Goal: Find specific page/section: Find specific page/section

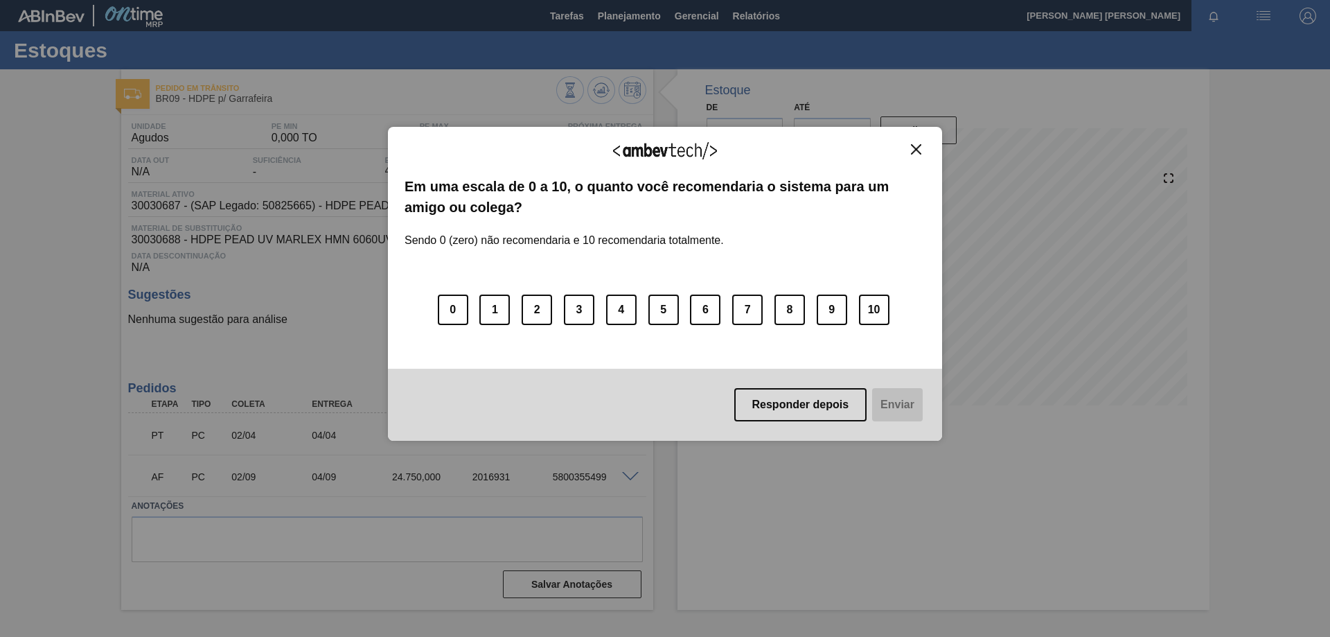
click at [912, 149] on img "Close" at bounding box center [916, 149] width 10 height 10
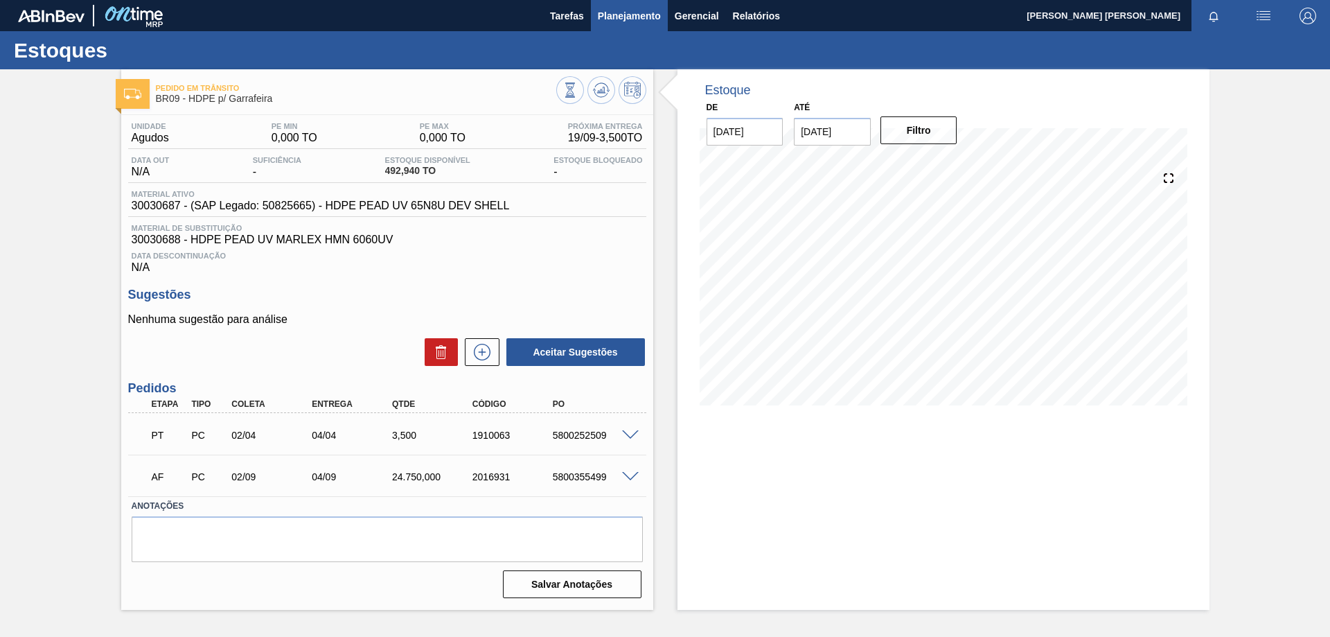
click at [622, 17] on span "Planejamento" at bounding box center [629, 16] width 63 height 17
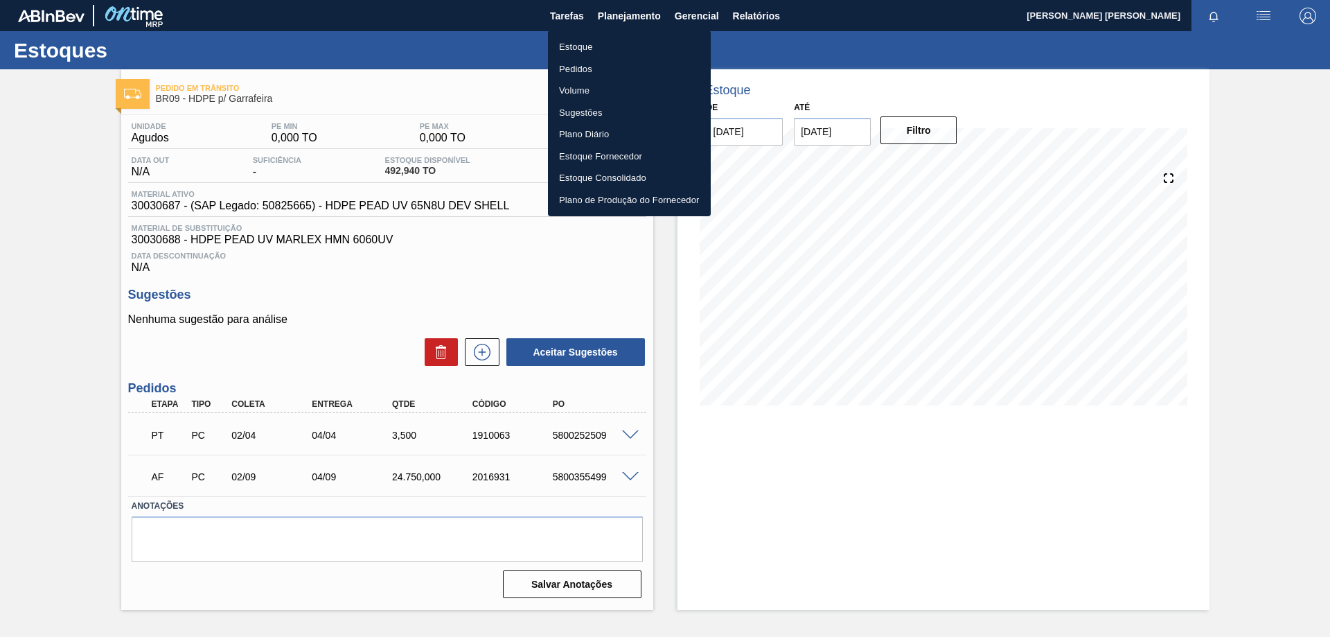
click at [574, 46] on li "Estoque" at bounding box center [629, 47] width 163 height 22
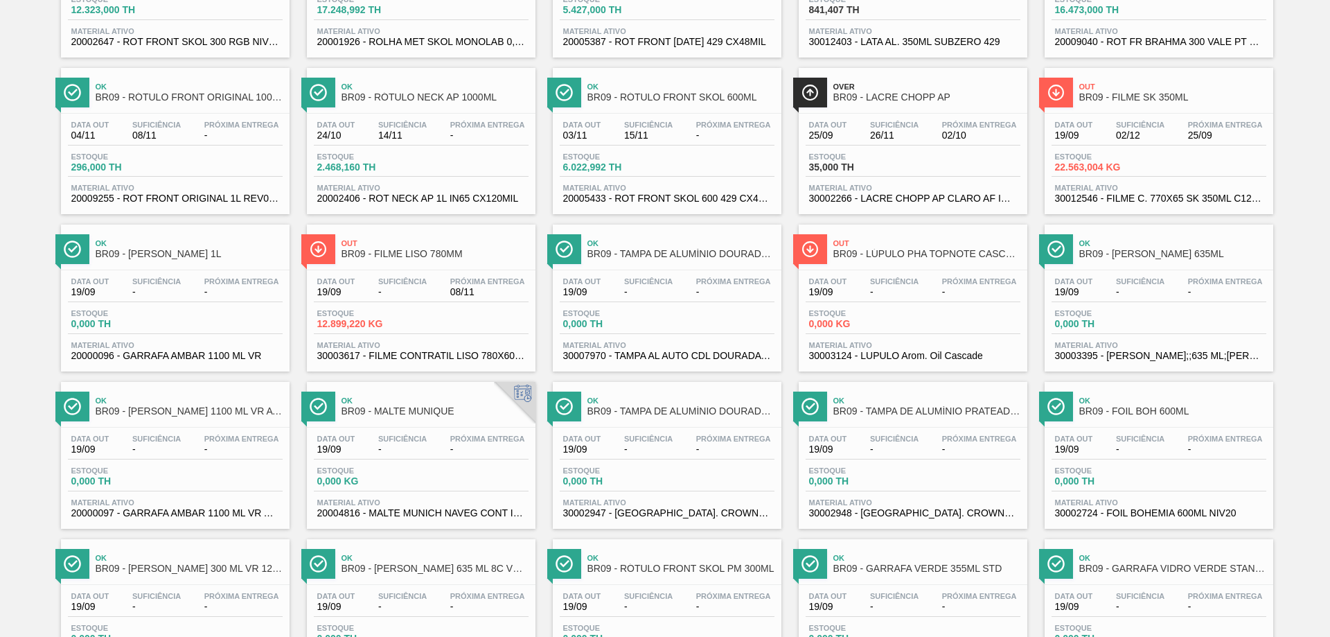
scroll to position [1073, 0]
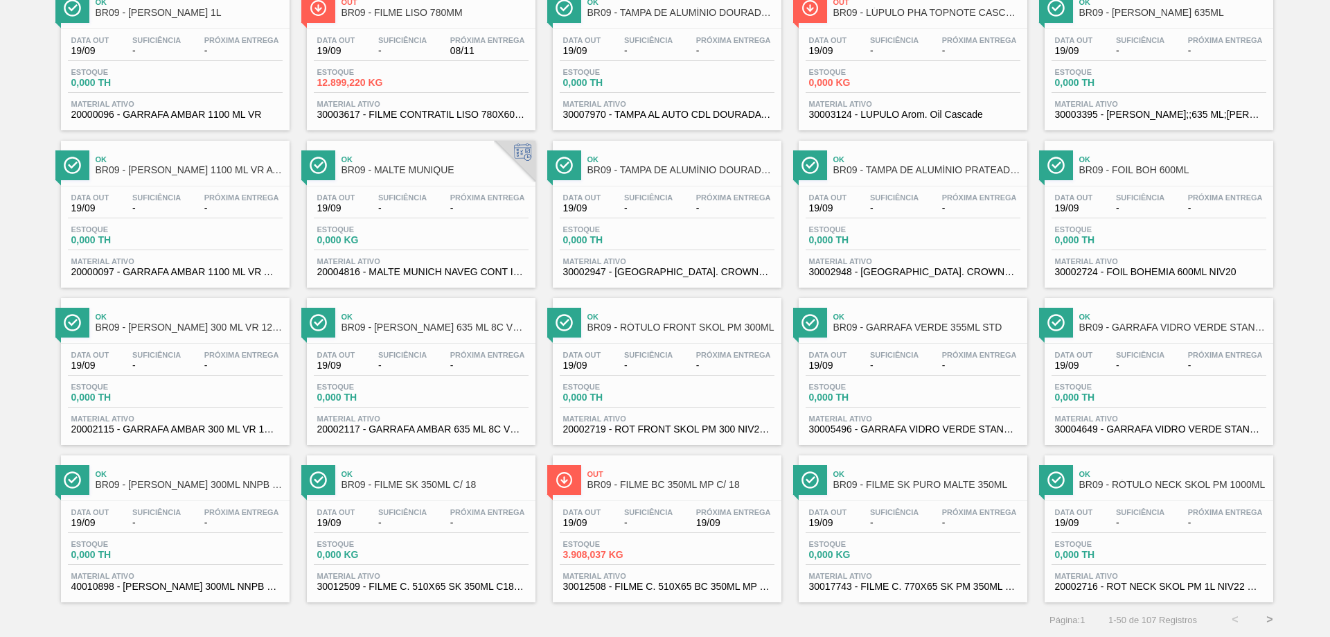
click at [1262, 621] on button ">" at bounding box center [1270, 619] width 35 height 35
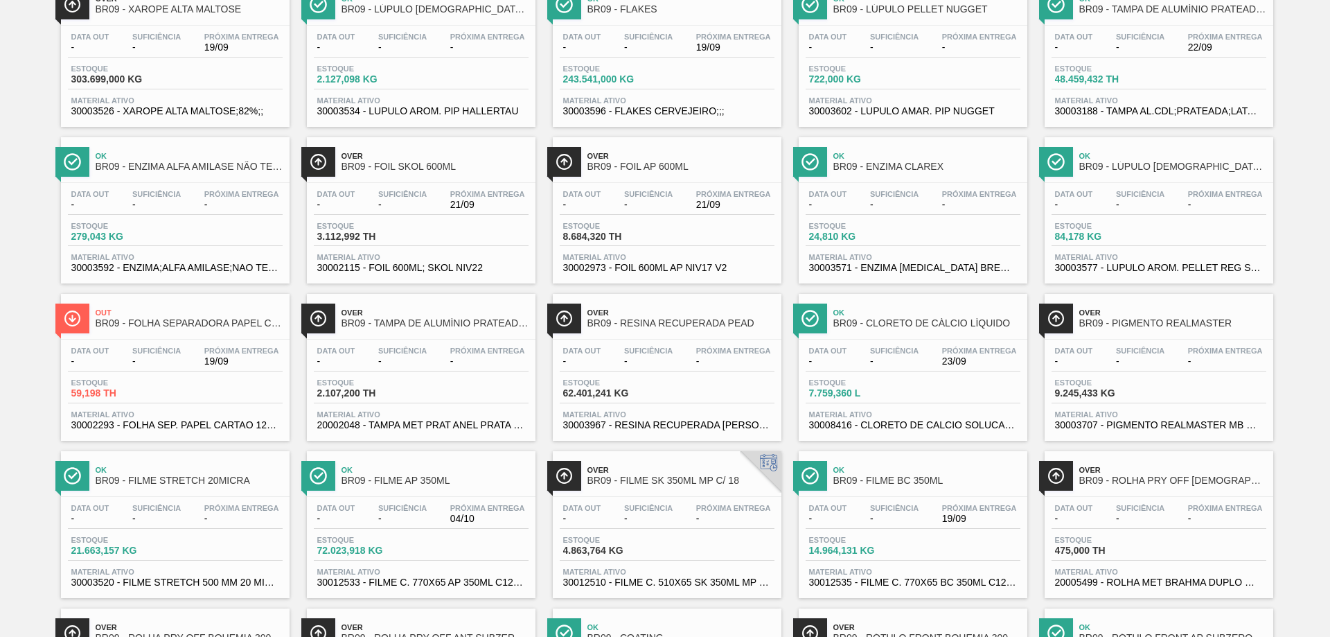
scroll to position [832, 0]
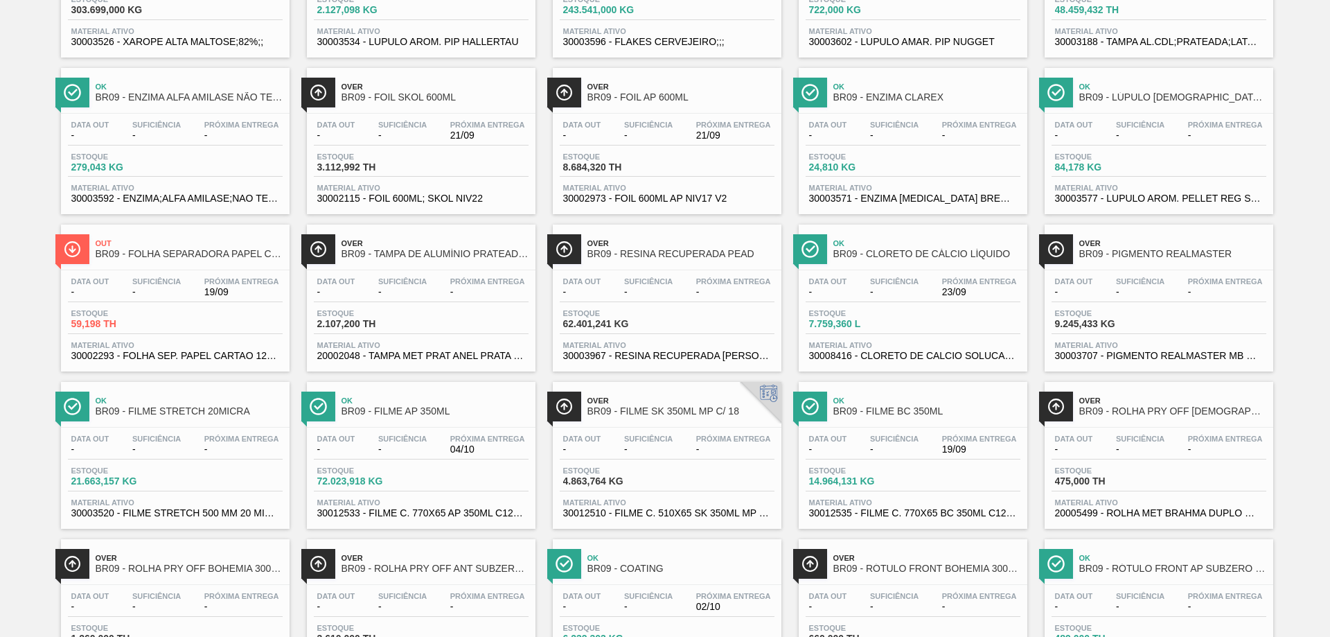
click at [696, 265] on div "Over BR09 - RESINA RECUPERADA PEAD" at bounding box center [681, 249] width 187 height 31
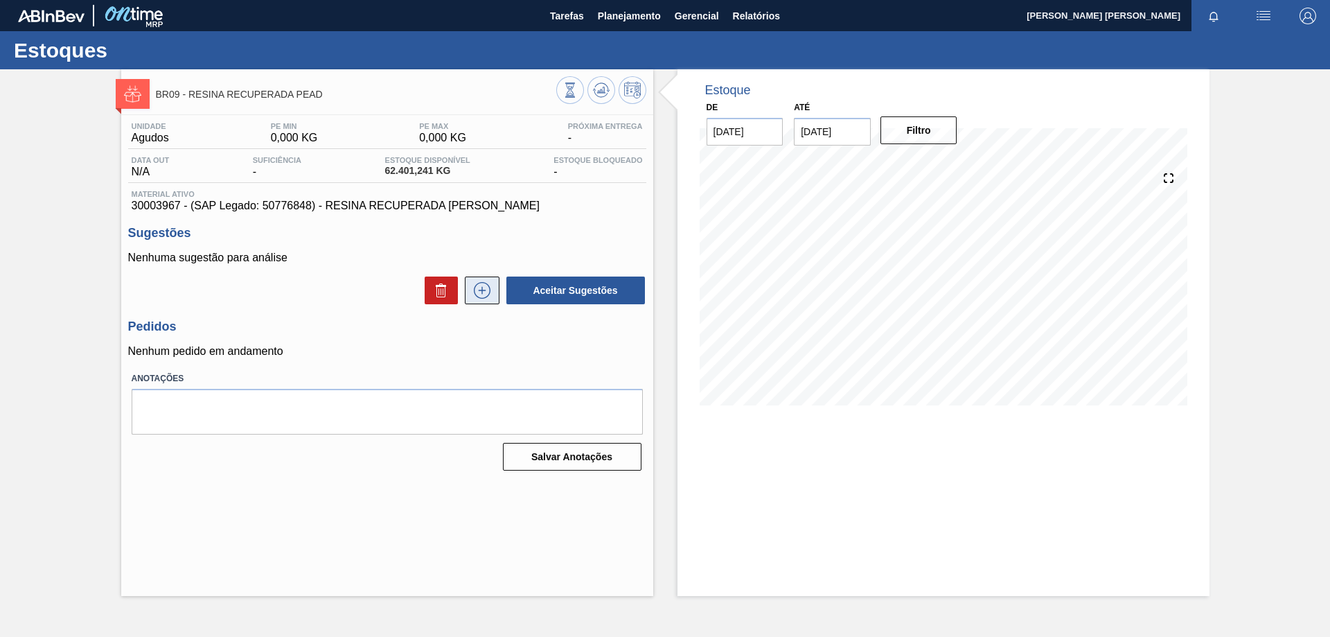
click at [487, 290] on icon at bounding box center [482, 290] width 22 height 17
